Goal: Browse casually

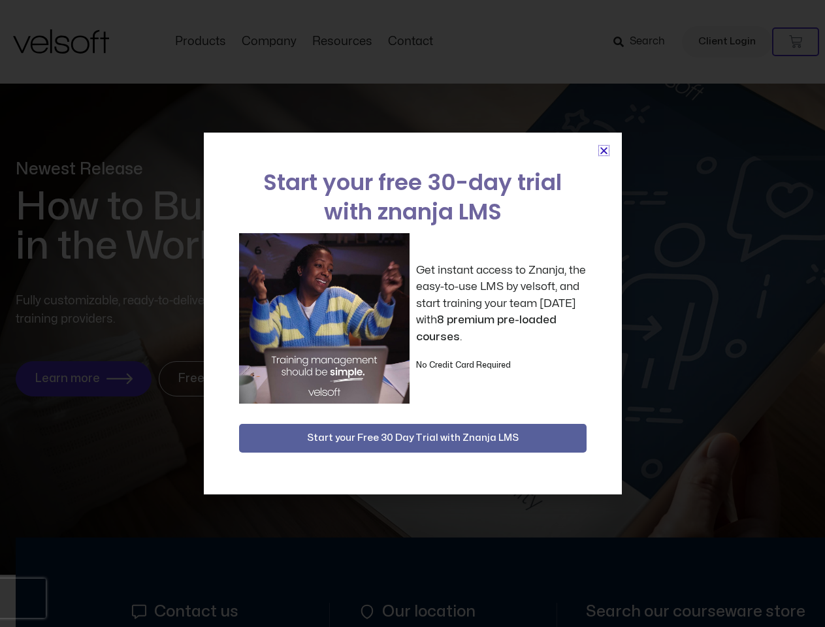
scroll to position [5904, 0]
